Goal: Task Accomplishment & Management: Manage account settings

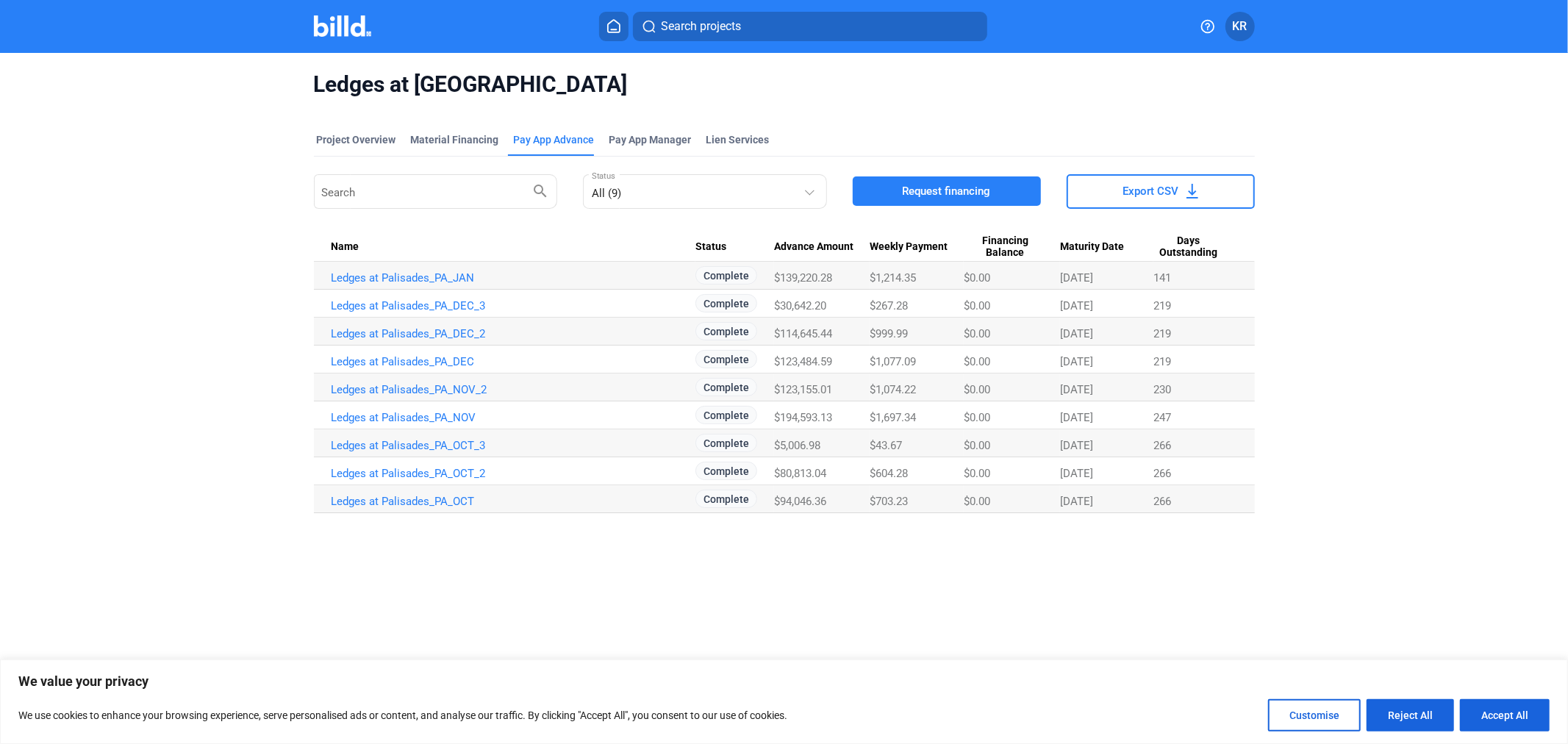
click at [347, 32] on img at bounding box center [343, 27] width 58 height 22
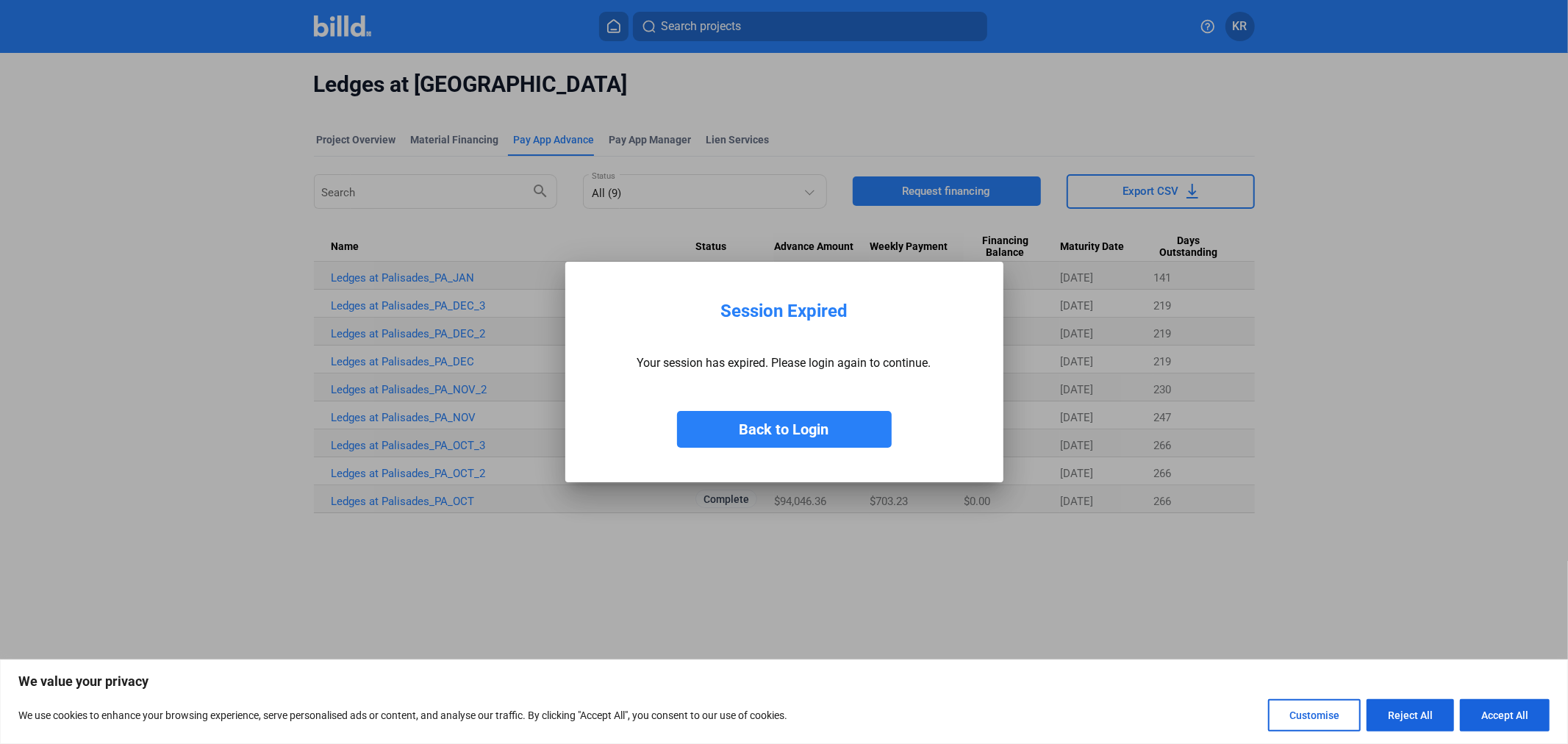
click at [766, 423] on button "Back to Login" at bounding box center [784, 430] width 214 height 37
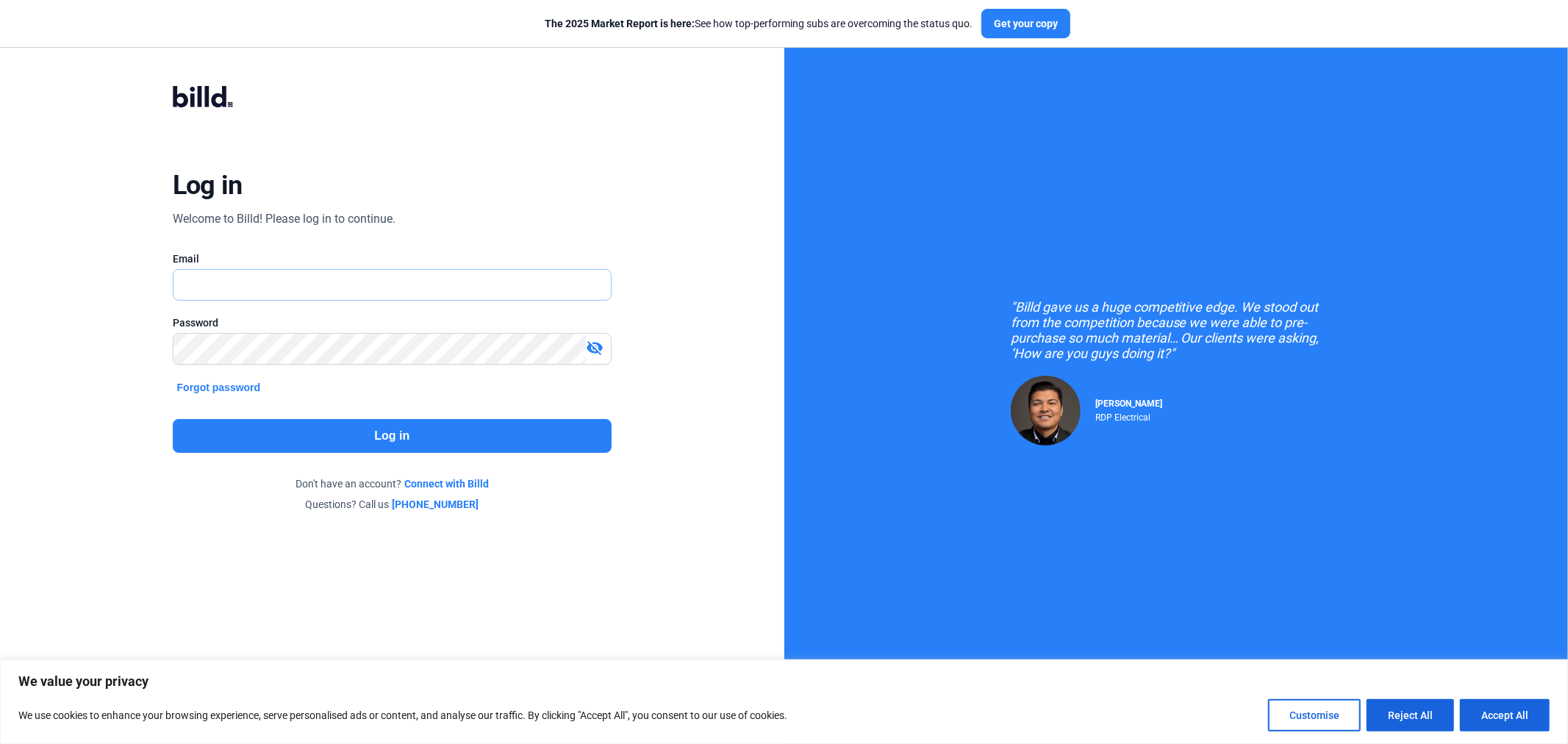
click at [423, 281] on input "text" at bounding box center [384, 284] width 421 height 30
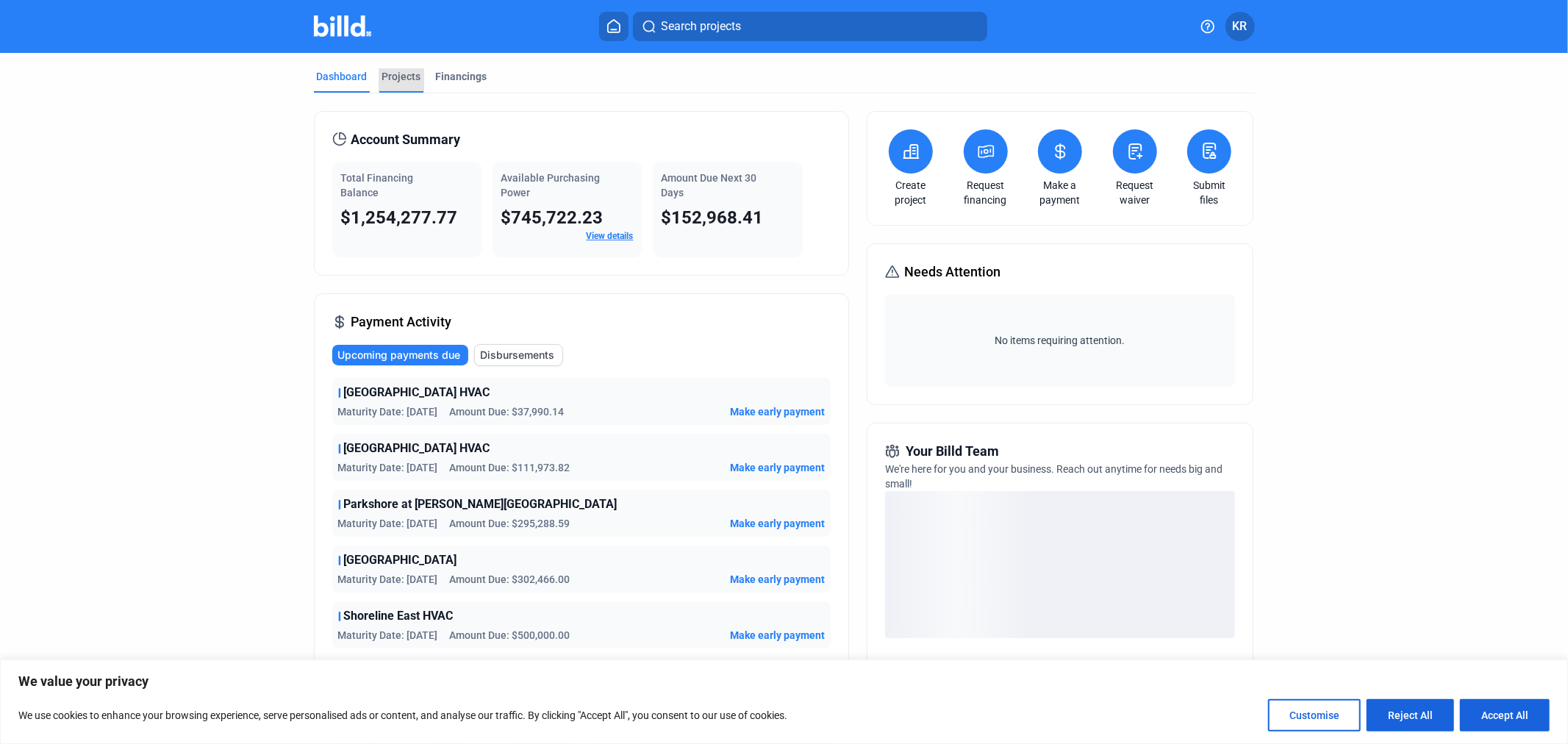
click at [402, 77] on div "Projects" at bounding box center [401, 77] width 39 height 15
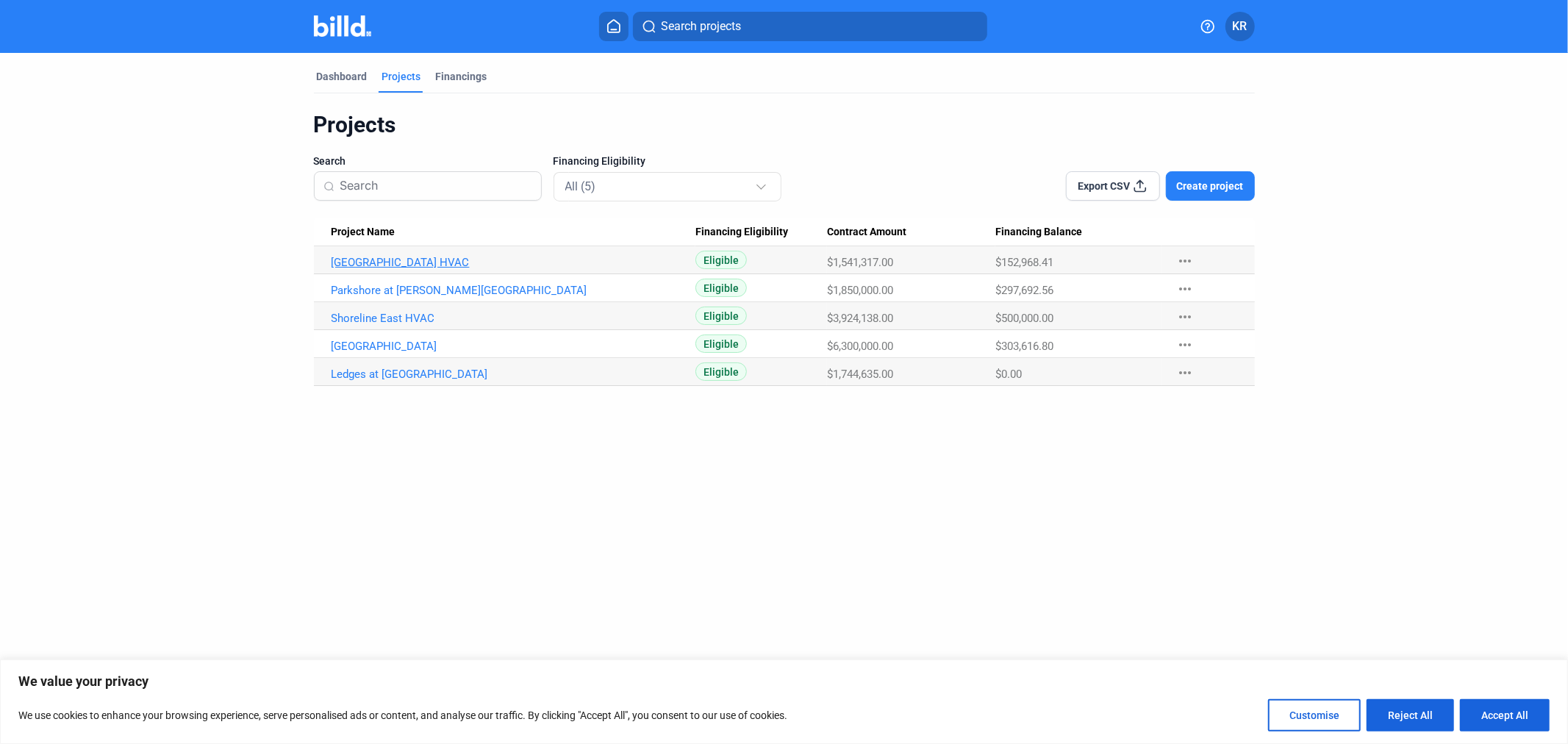
click at [432, 262] on link "[GEOGRAPHIC_DATA] HVAC" at bounding box center [513, 263] width 364 height 13
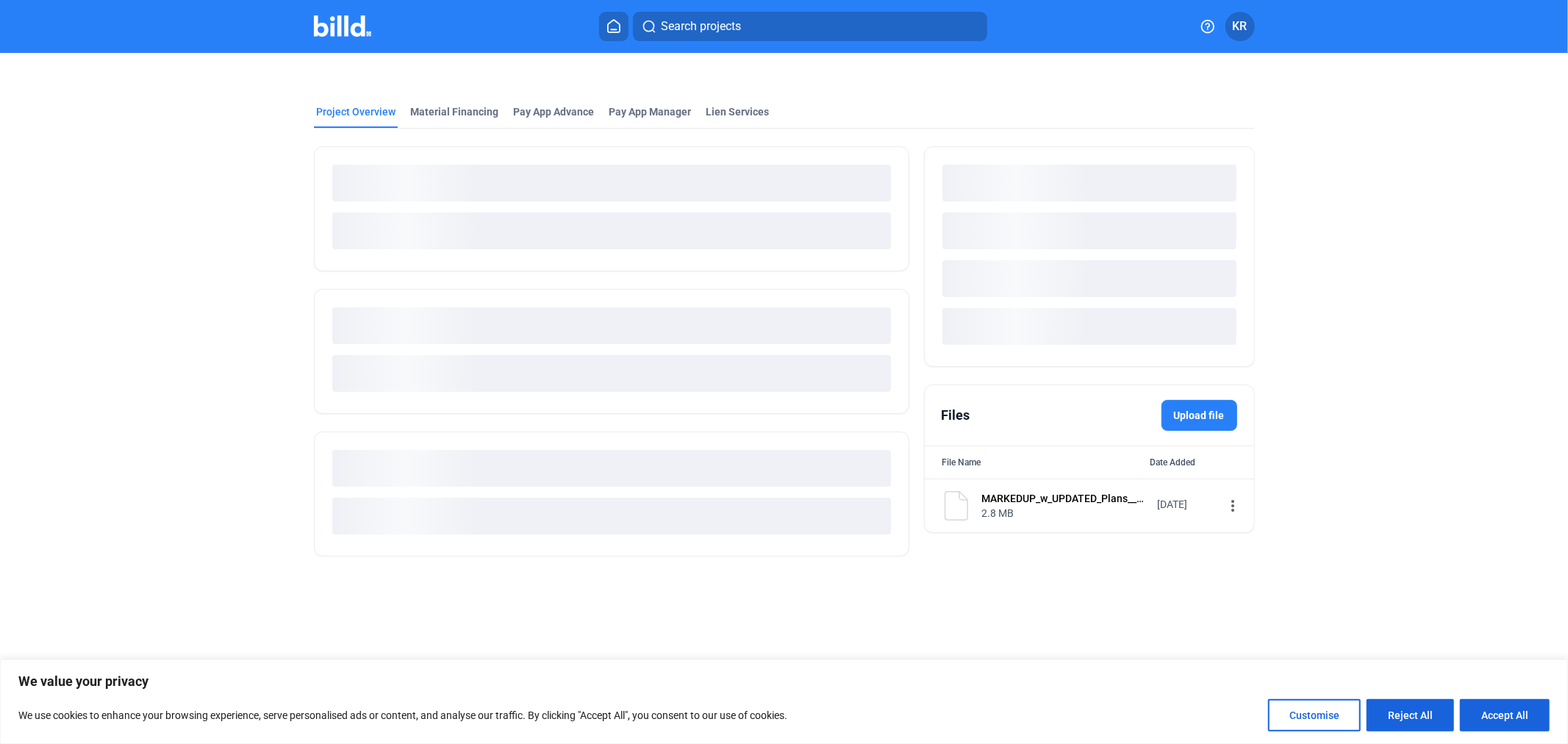
click at [460, 113] on div "Project Overview Material Financing Pay App Advance Pay App Manager Lien Servic…" at bounding box center [784, 313] width 1317 height 521
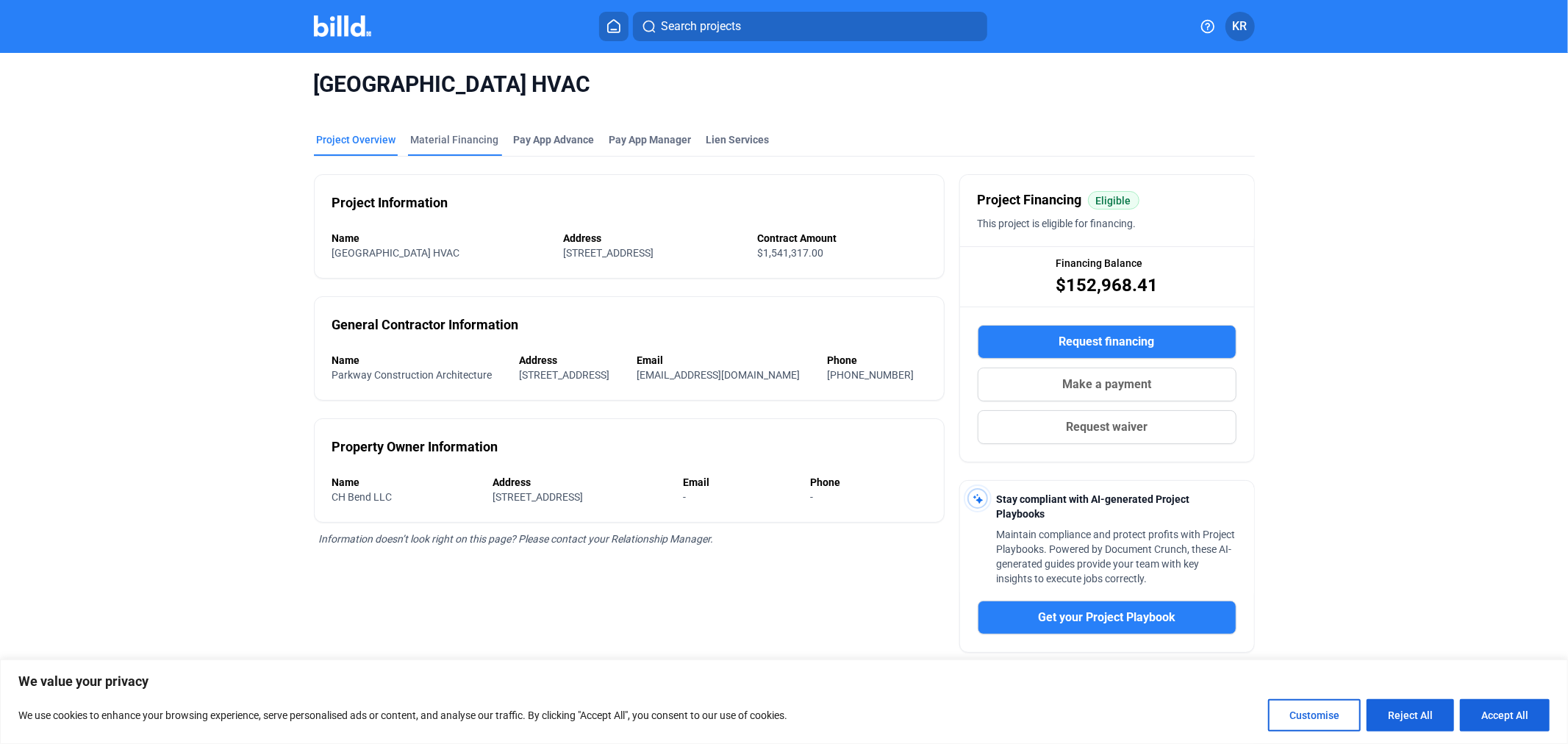
click at [443, 150] on div "Material Financing" at bounding box center [455, 144] width 94 height 23
